Goal: Book appointment/travel/reservation

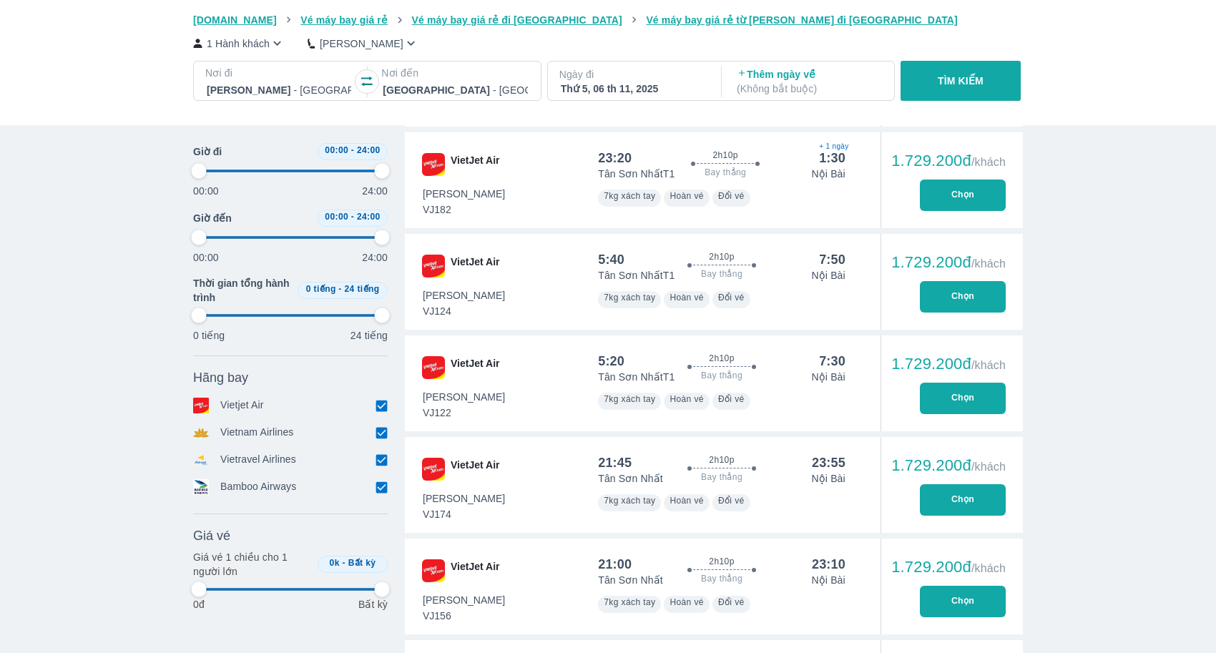
scroll to position [0, 2523]
type input "97.9166666666667"
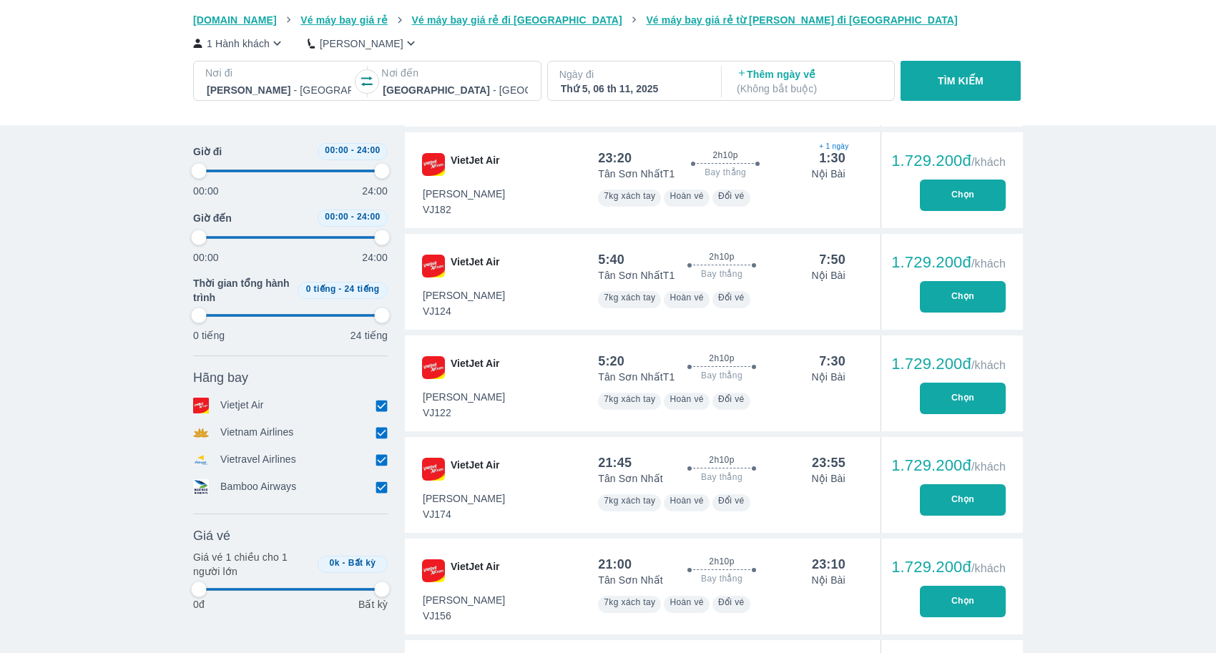
type input "97.9166666666667"
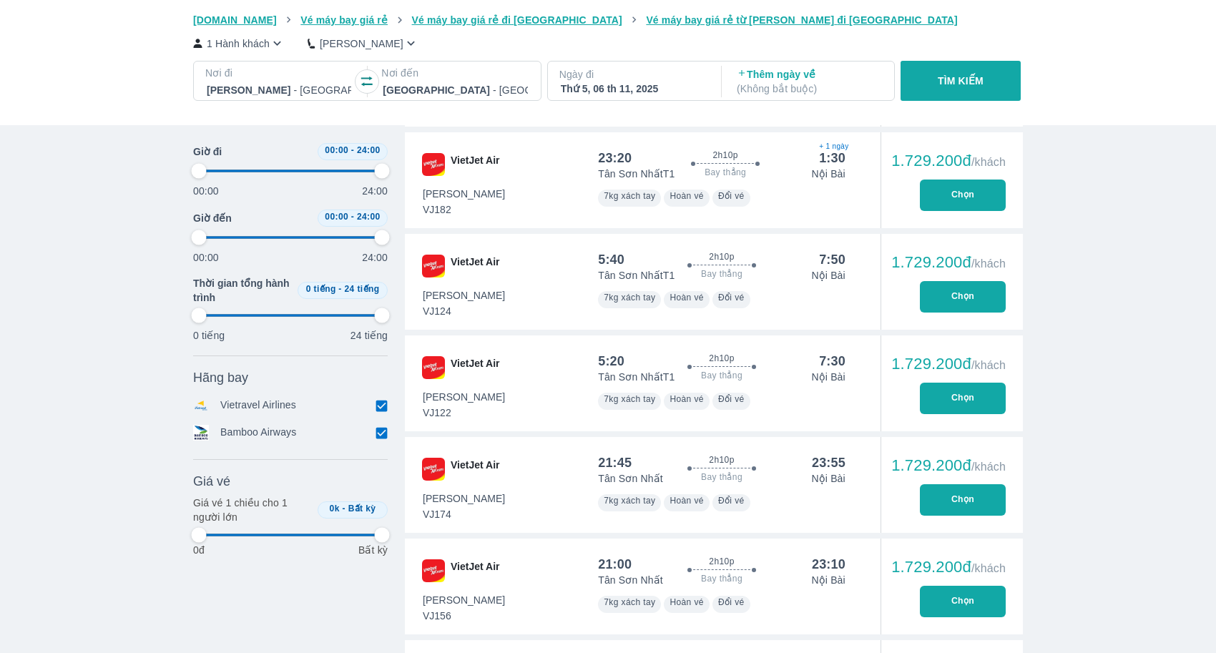
type input "97.9166666666667"
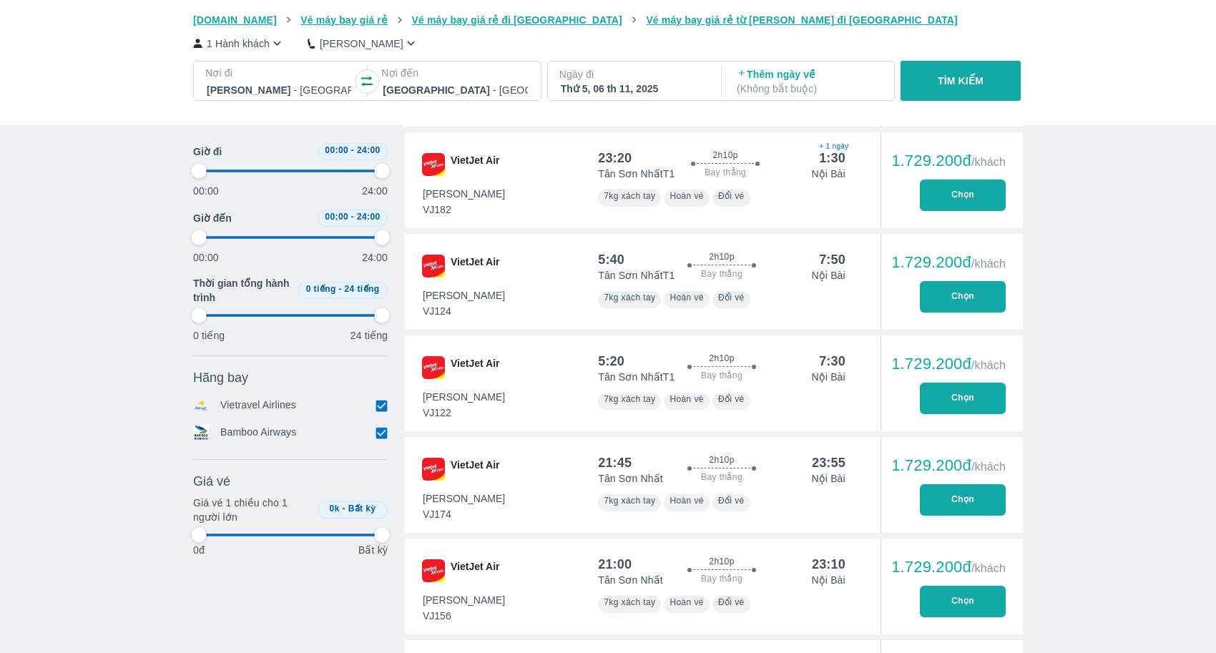
type input "97.9166666666667"
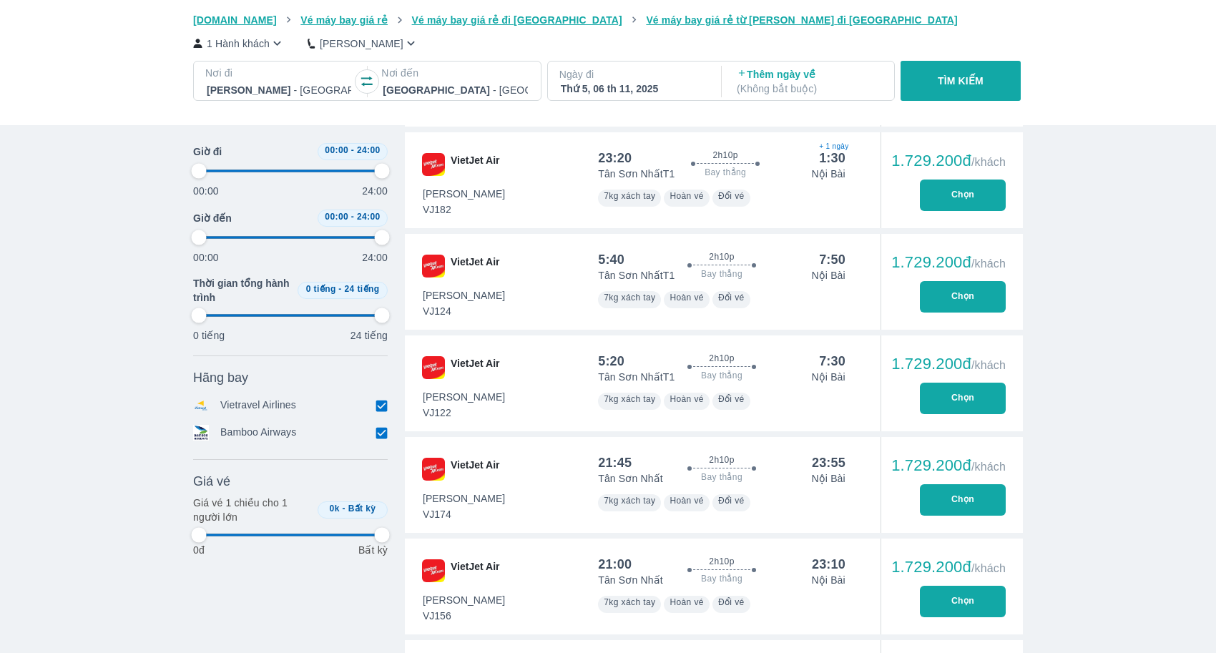
type input "97.9166666666667"
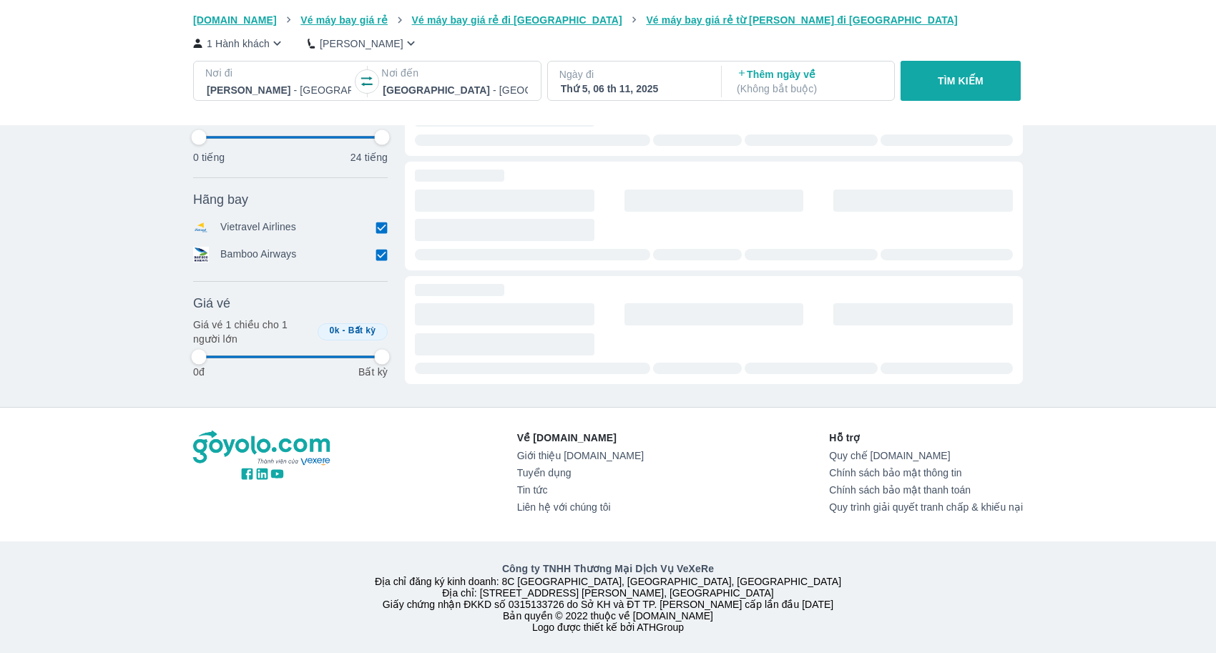
type input "97.9166666666667"
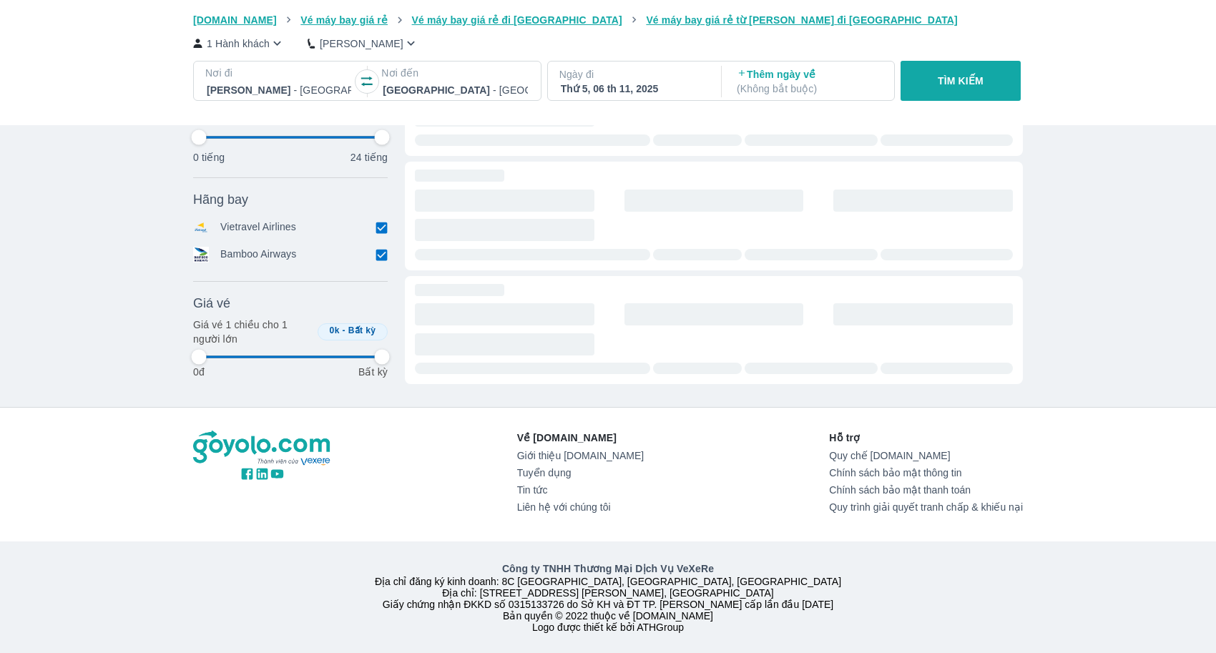
type input "97.9166666666667"
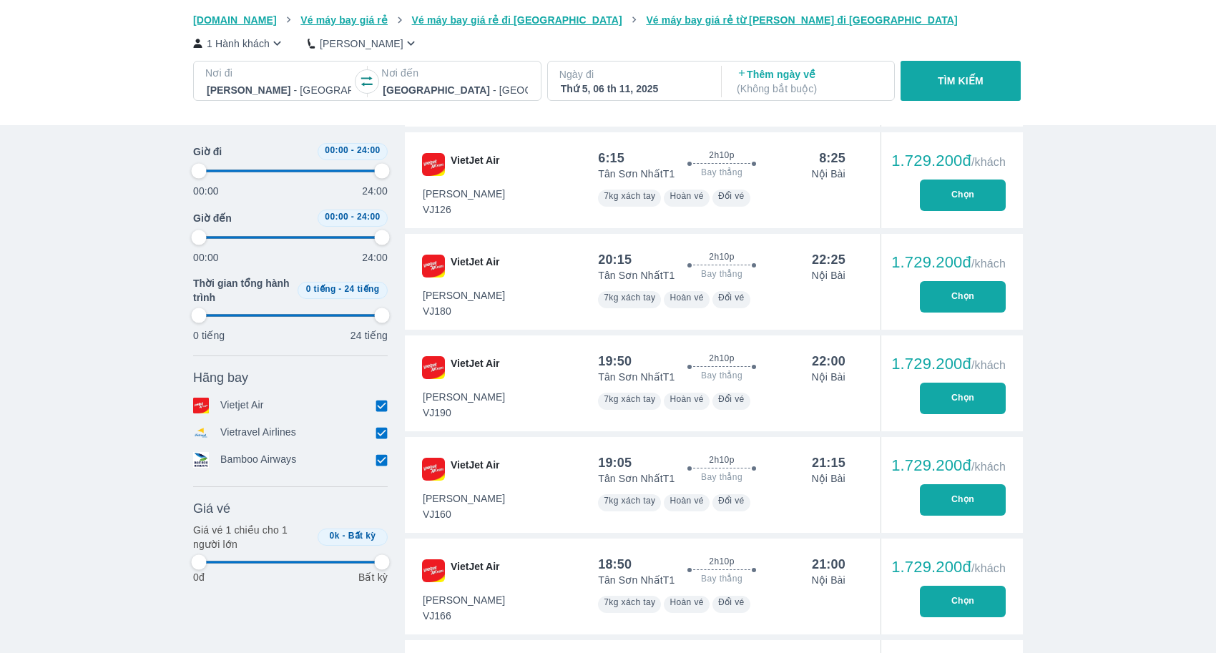
type input "97.9166666666667"
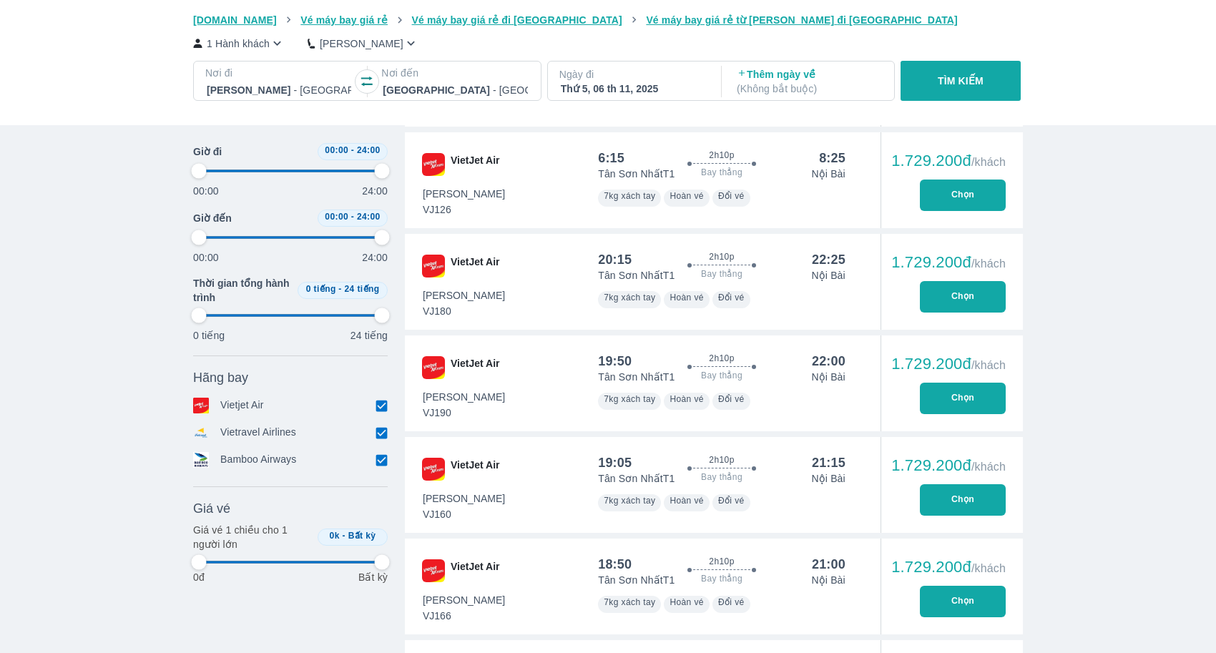
type input "97.9166666666667"
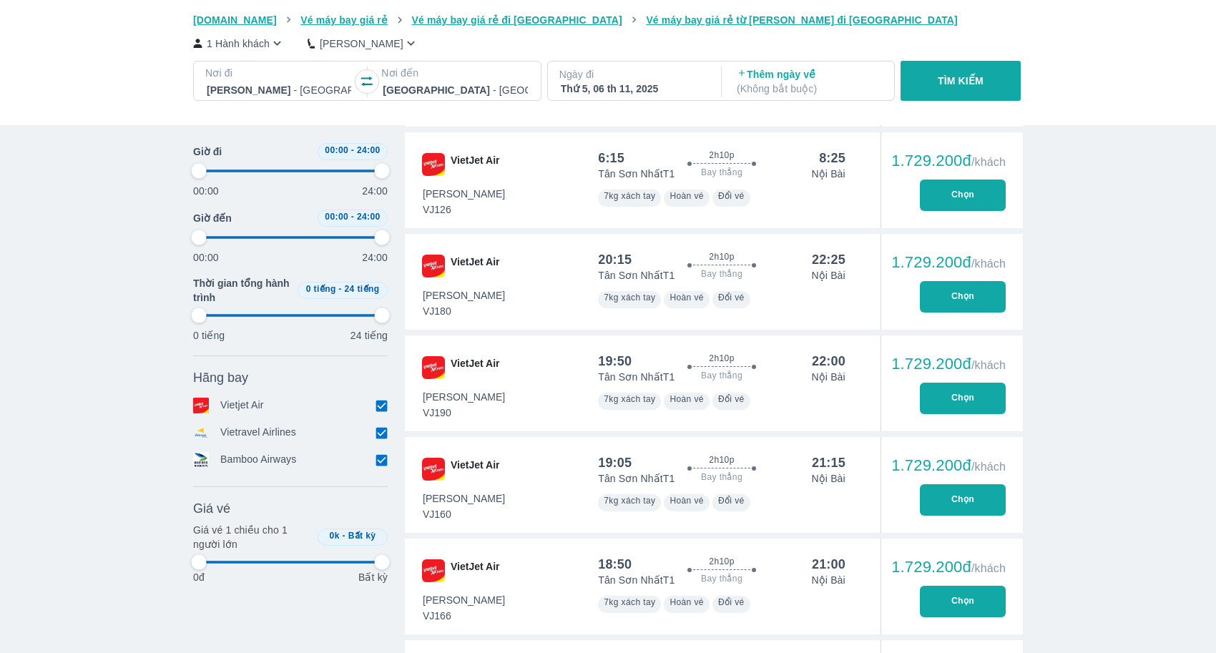
type input "97.9166666666667"
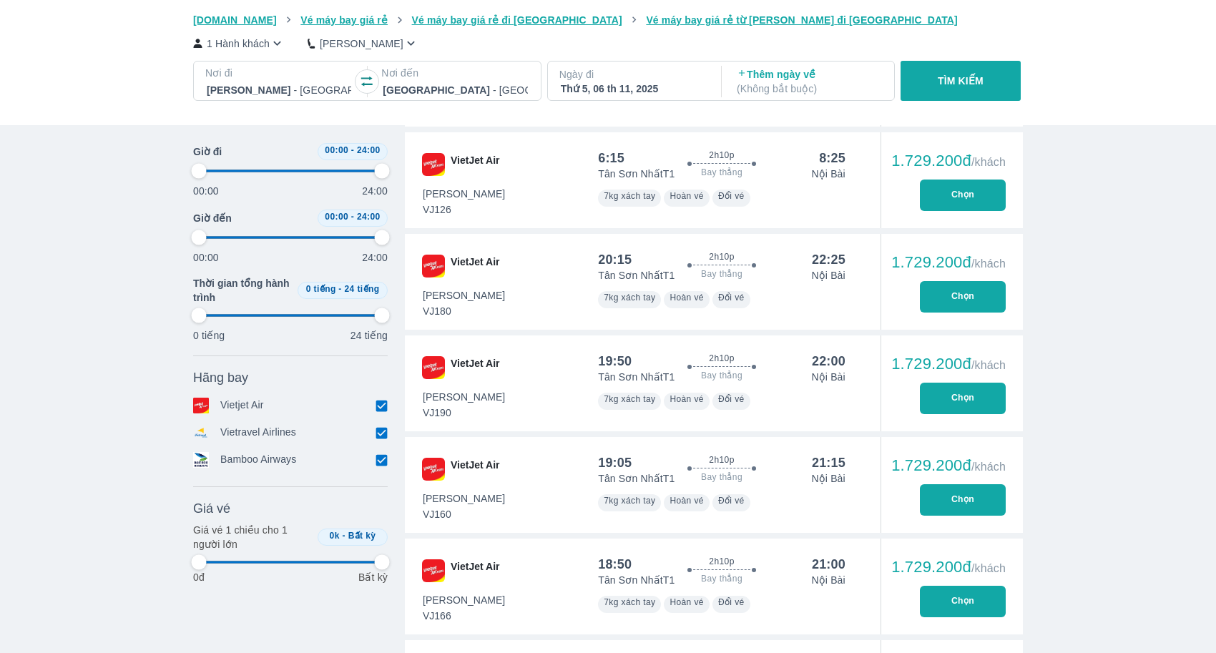
type input "97.9166666666667"
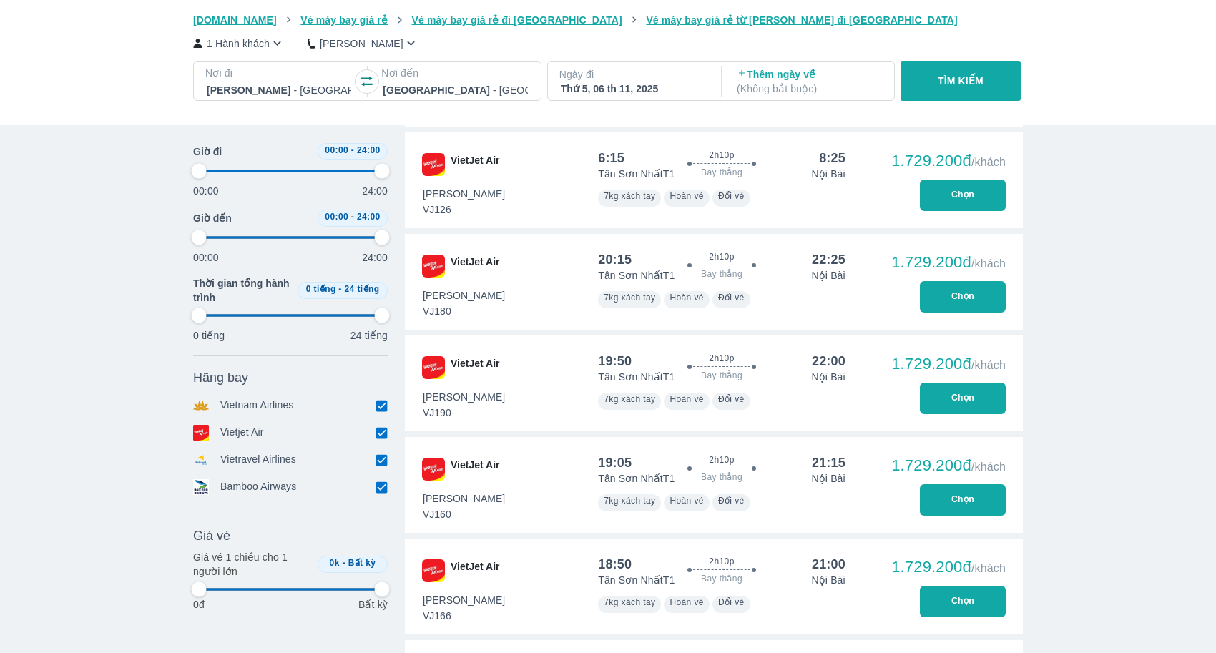
type input "97.9166666666667"
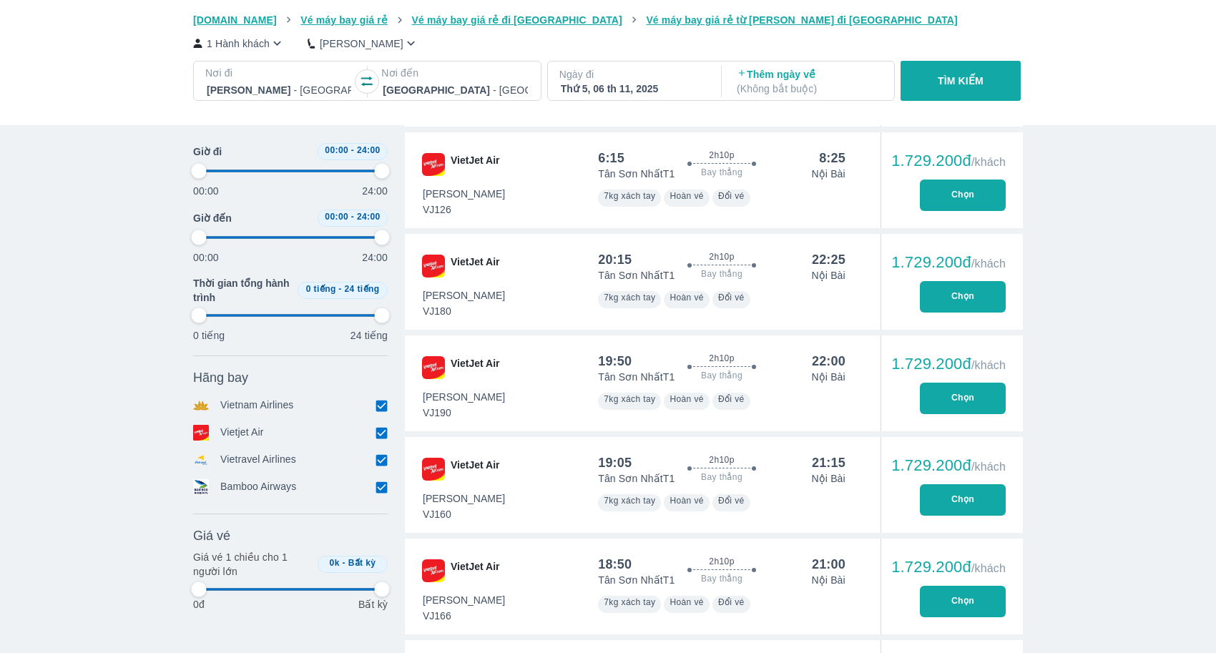
type input "97.9166666666667"
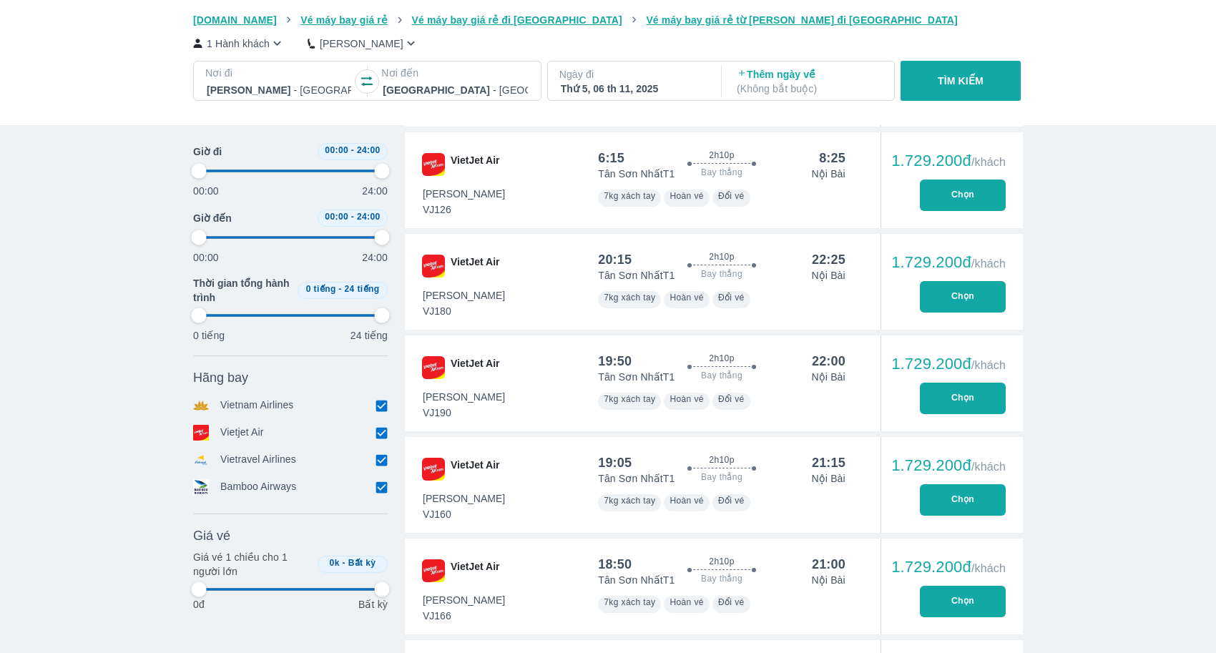
type input "97.9166666666667"
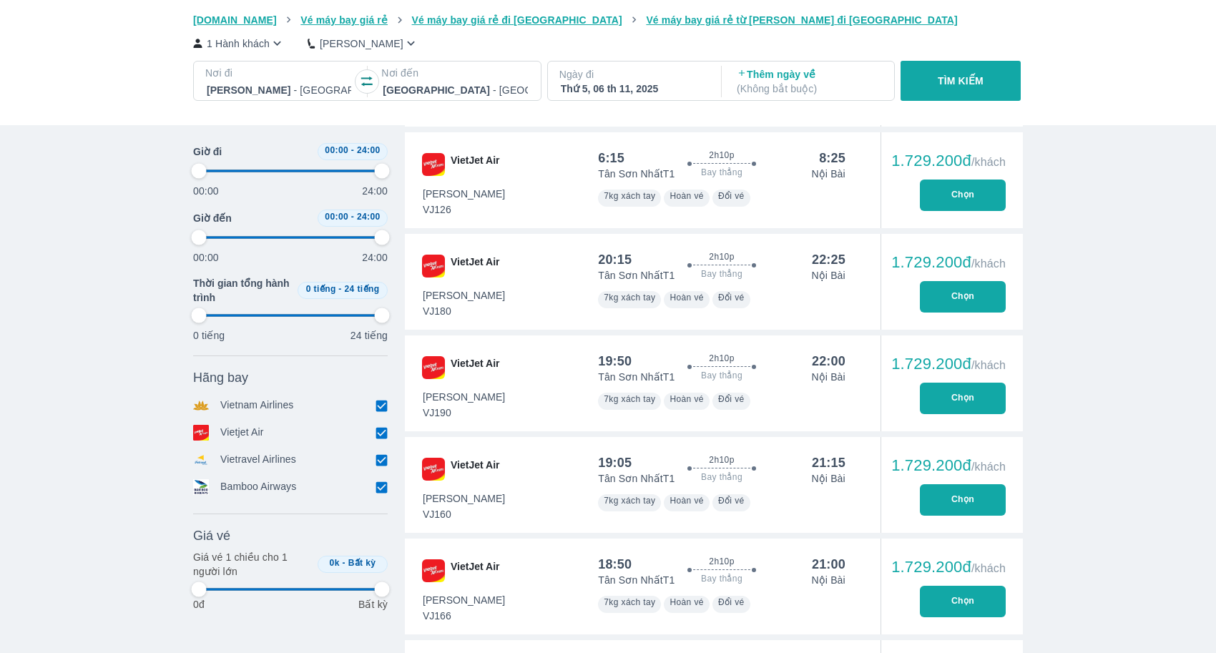
type input "97.9166666666667"
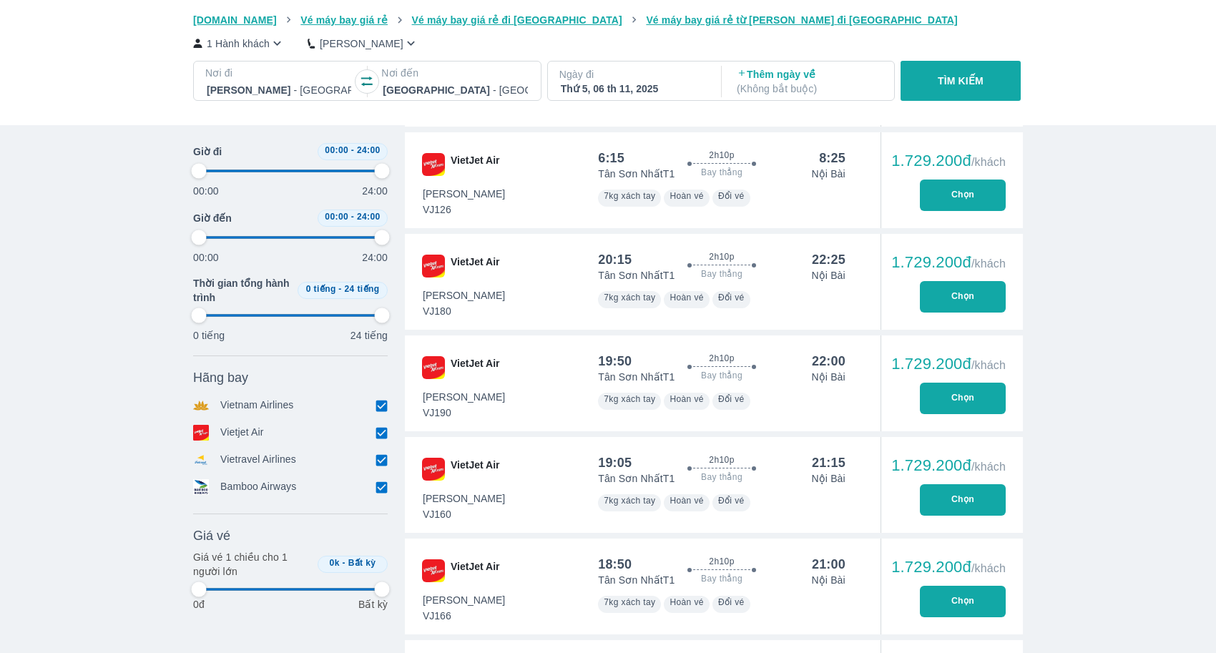
type input "97.9166666666667"
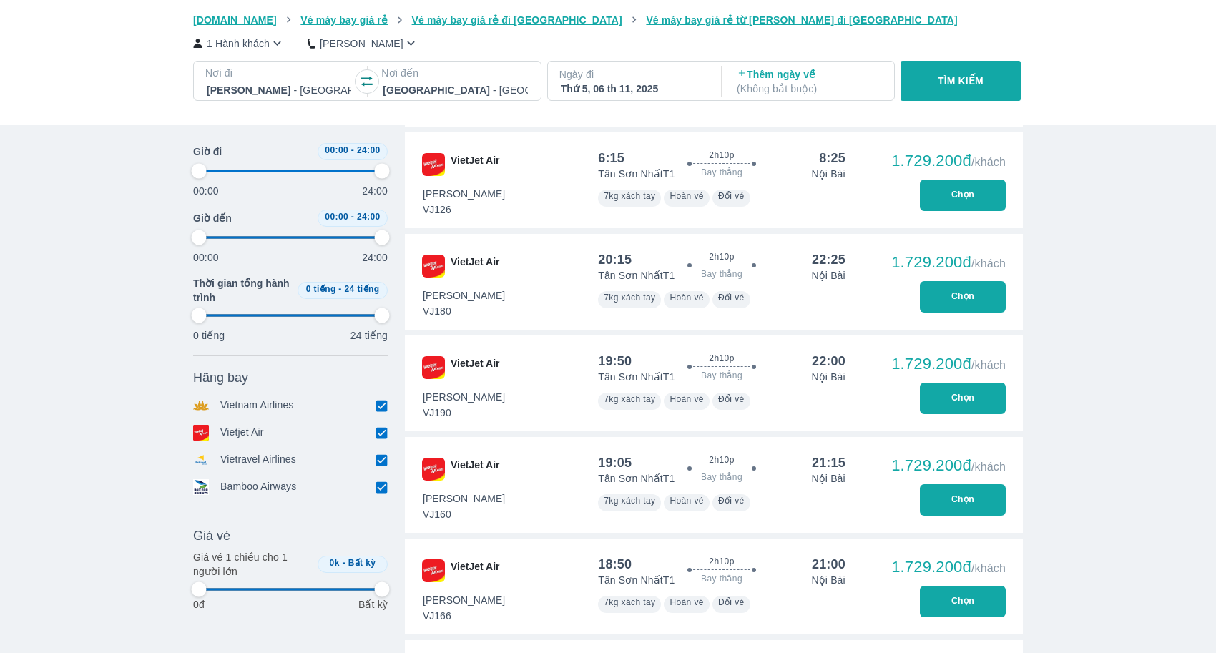
type input "97.9166666666667"
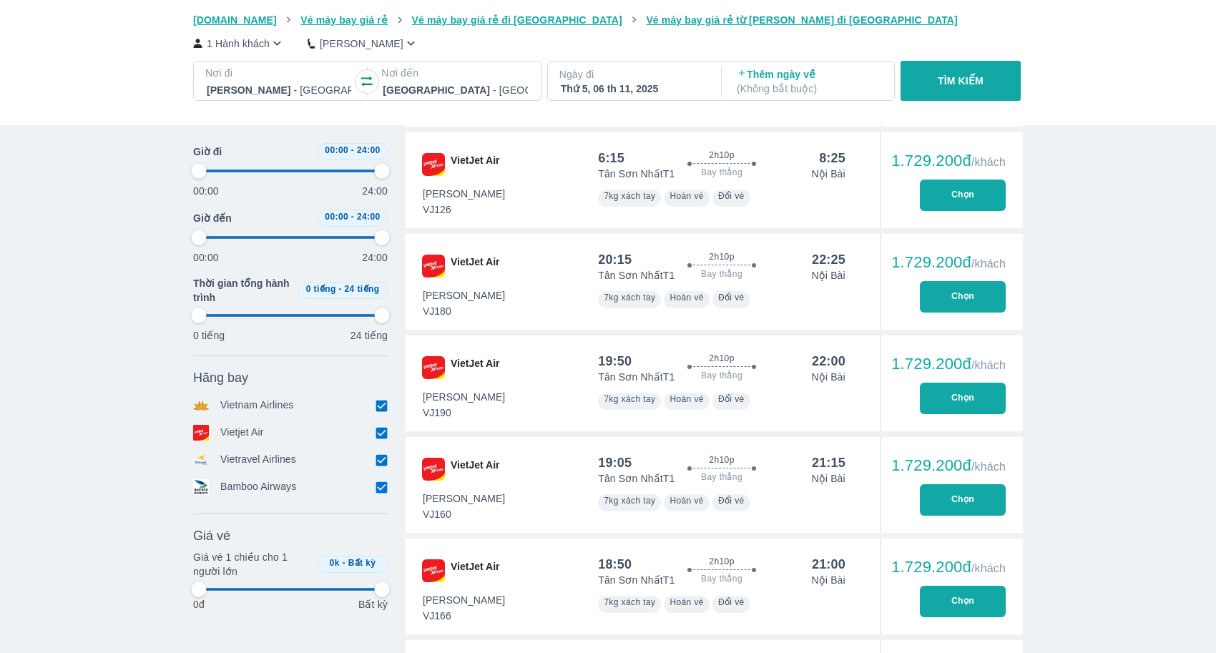
type input "97.9166666666667"
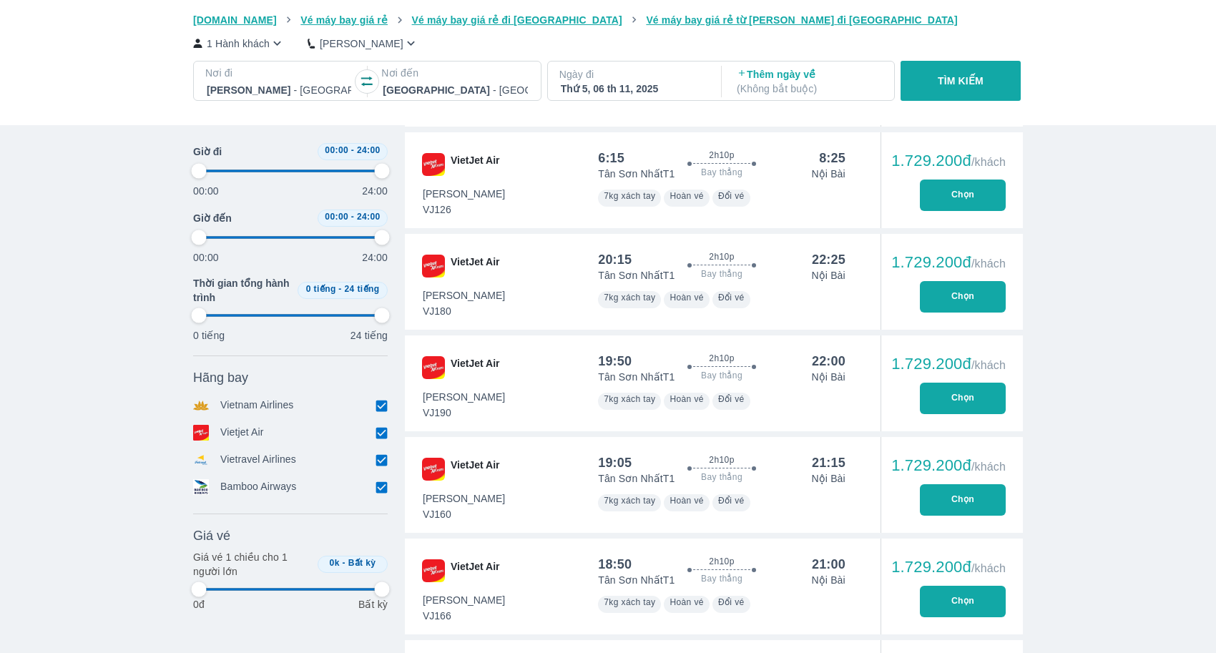
type input "97.9166666666667"
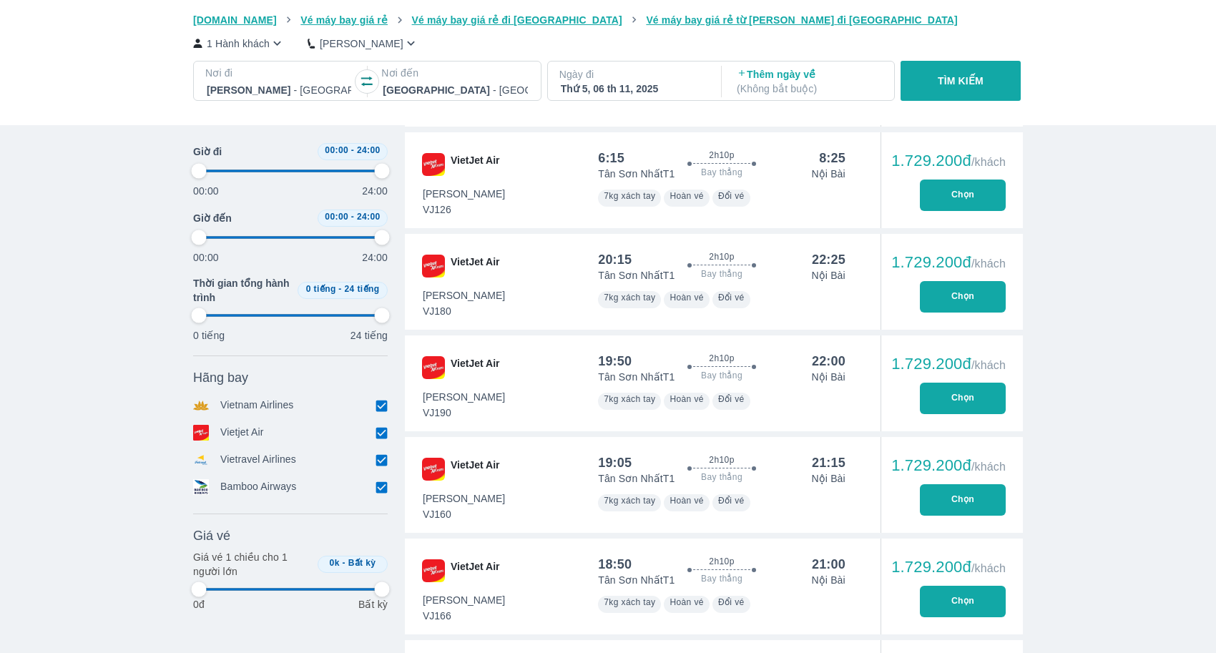
type input "97.9166666666667"
